Goal: Use online tool/utility: Utilize a website feature to perform a specific function

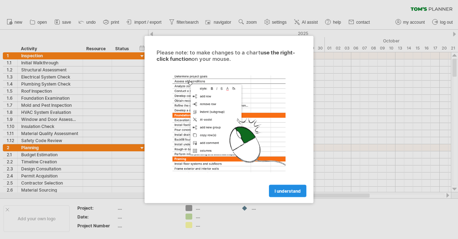
click at [296, 192] on span "I understand" at bounding box center [287, 190] width 26 height 5
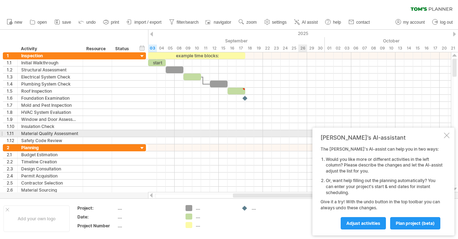
click at [447, 135] on div at bounding box center [447, 135] width 6 height 6
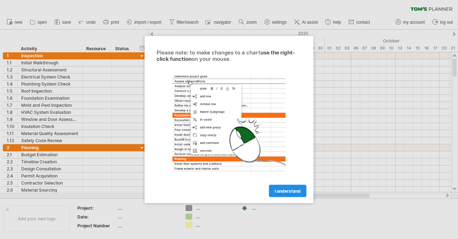
click at [286, 194] on link "I understand" at bounding box center [287, 191] width 37 height 12
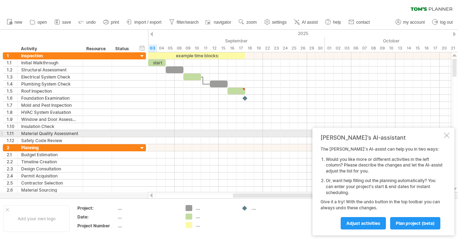
click at [444, 136] on div at bounding box center [447, 135] width 6 height 6
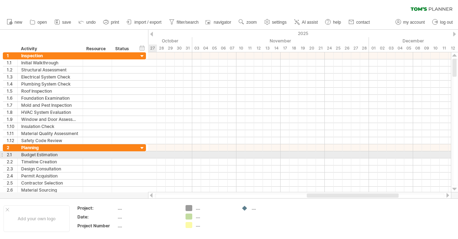
click at [319, 156] on div at bounding box center [299, 154] width 303 height 7
